Goal: Check status: Check status

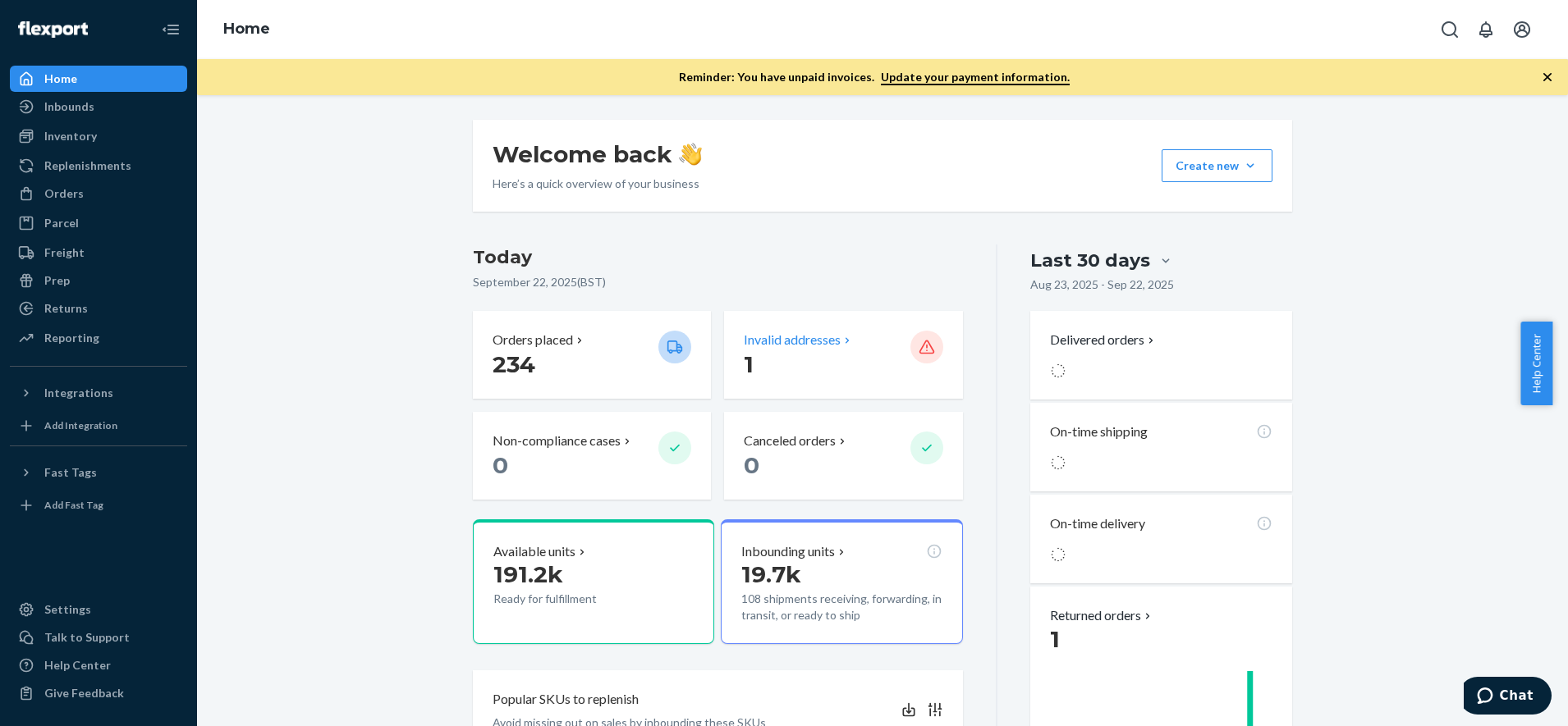
click at [798, 337] on p "Invalid addresses" at bounding box center [792, 339] width 97 height 19
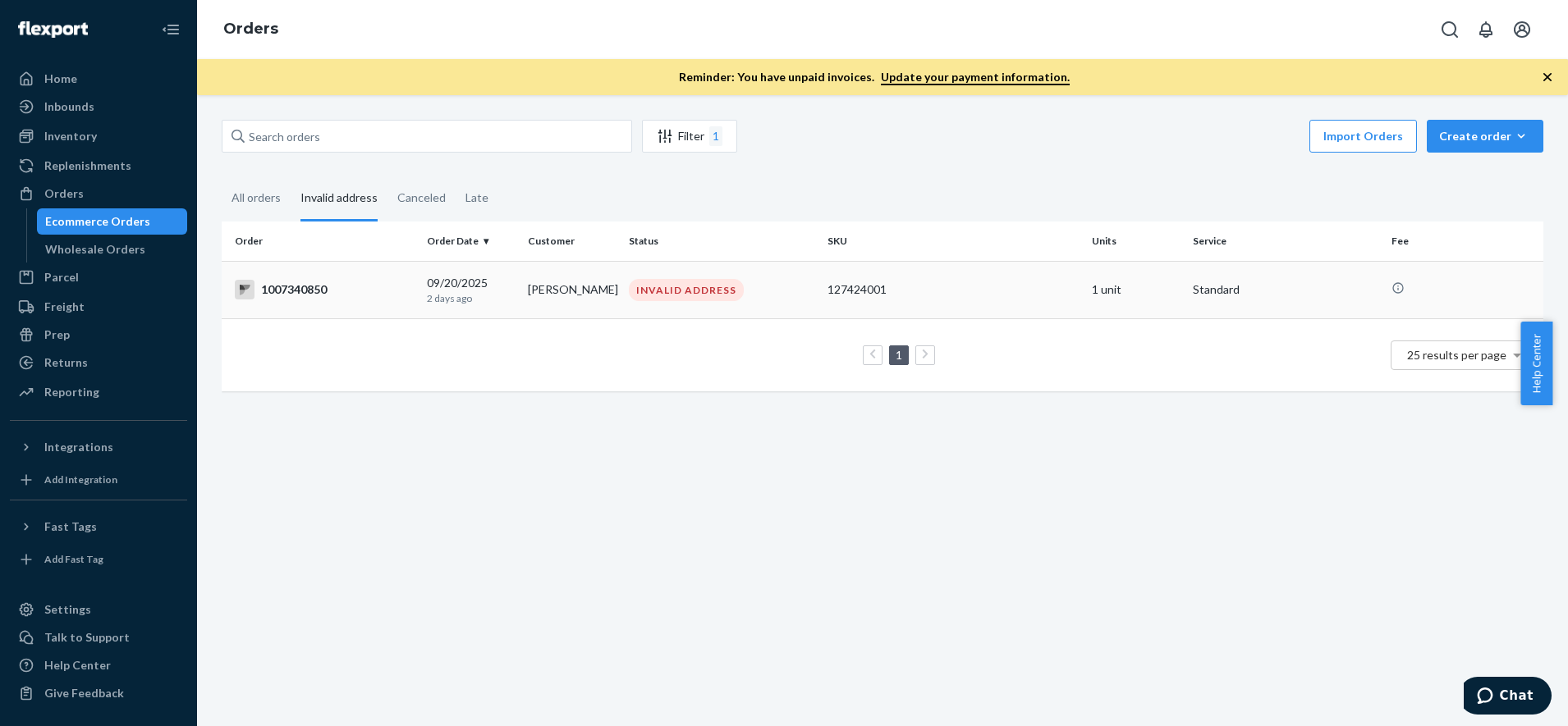
click at [693, 298] on div "INVALID ADDRESS" at bounding box center [686, 290] width 115 height 22
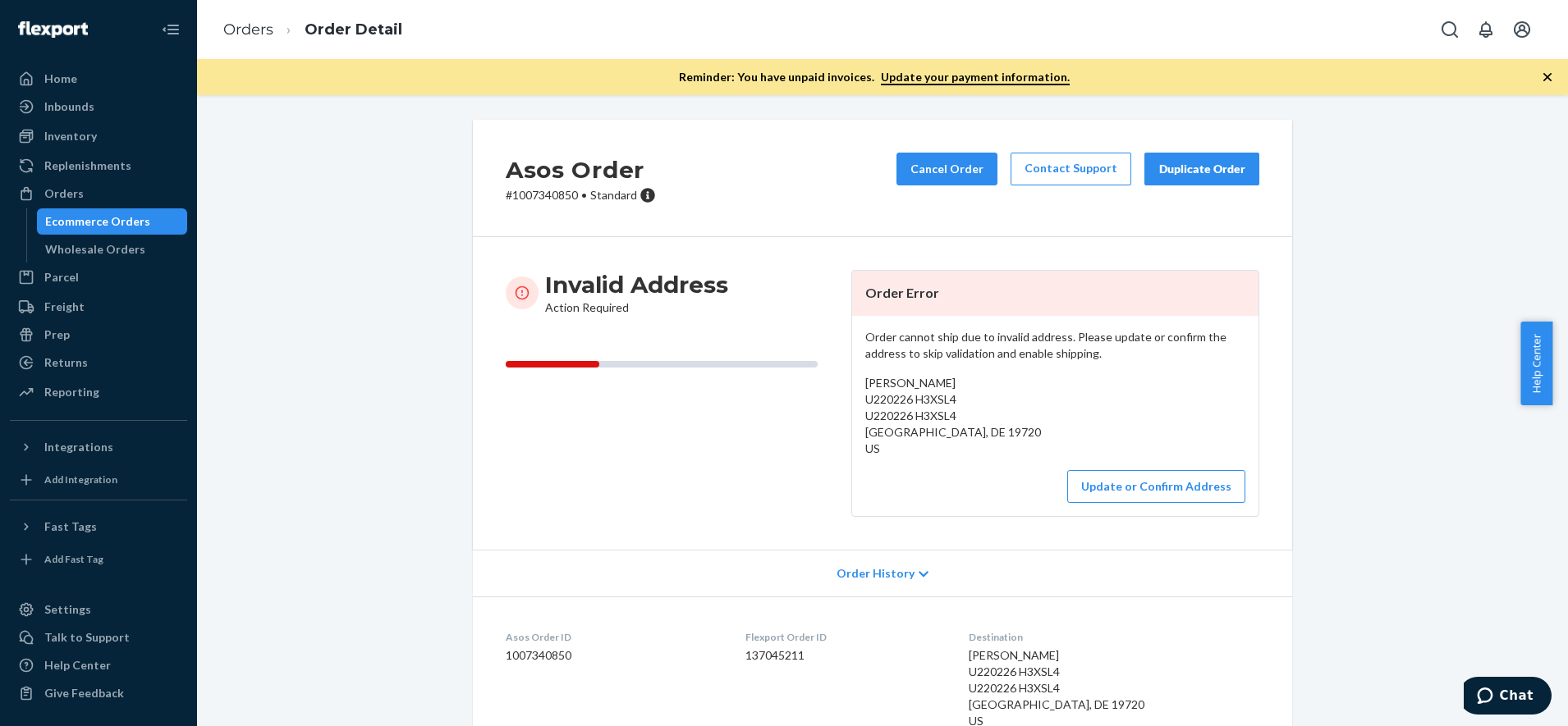
click at [533, 196] on p "# 1007340850 • Standard" at bounding box center [581, 195] width 150 height 17
copy p "1007340850"
